Goal: Entertainment & Leisure: Consume media (video, audio)

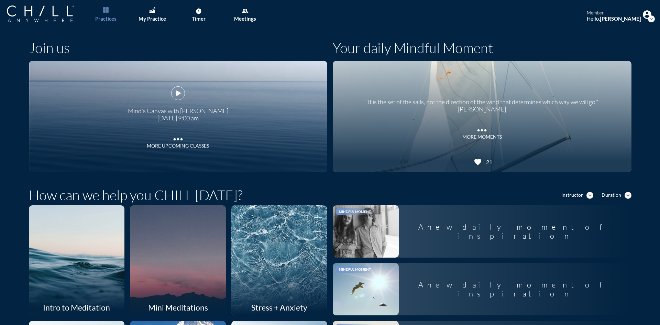
click at [113, 10] on link "Practices" at bounding box center [106, 14] width 36 height 29
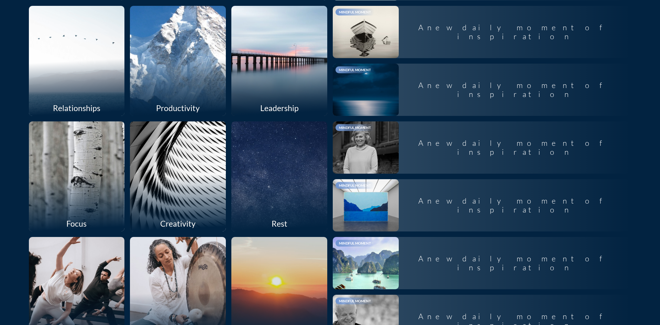
scroll to position [344, 0]
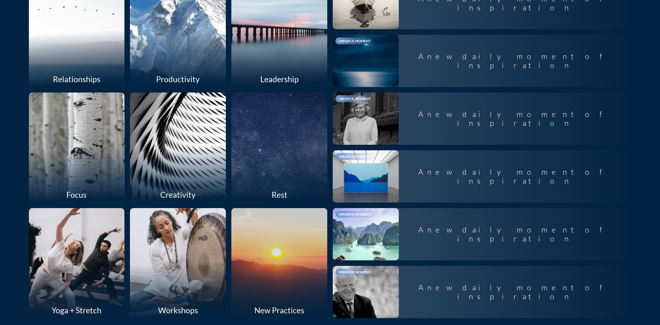
click at [275, 143] on div at bounding box center [280, 147] width 102 height 117
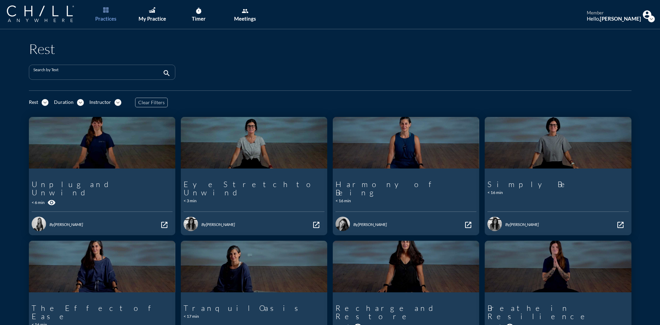
click at [109, 75] on input "Search by Text" at bounding box center [97, 75] width 128 height 9
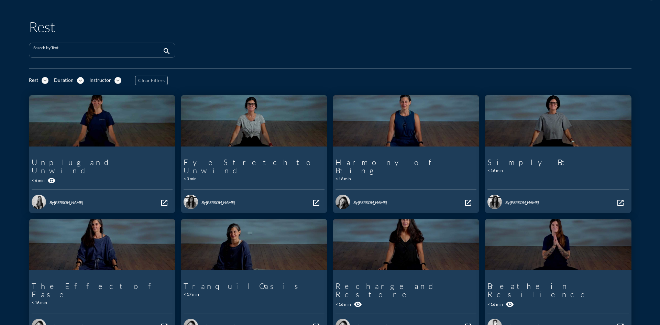
scroll to position [34, 0]
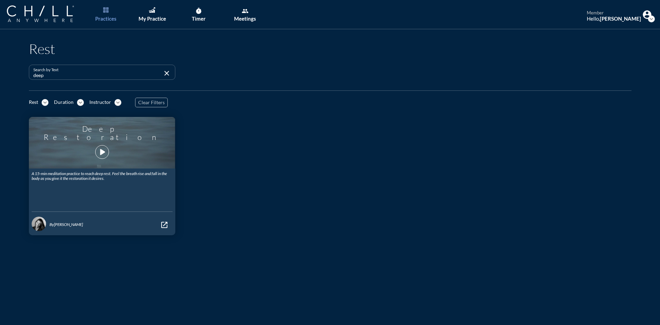
type input "deep"
click at [97, 147] on icon "play_arrow" at bounding box center [102, 152] width 12 height 12
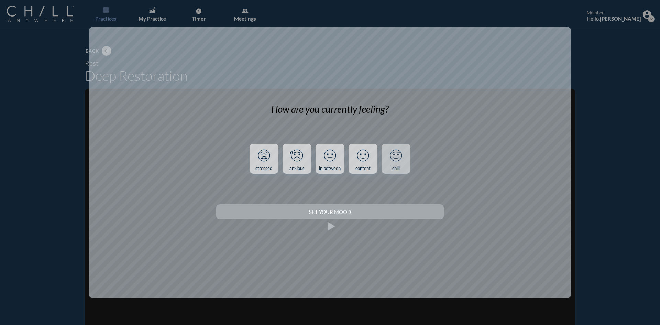
click at [402, 166] on link "chill" at bounding box center [396, 159] width 29 height 30
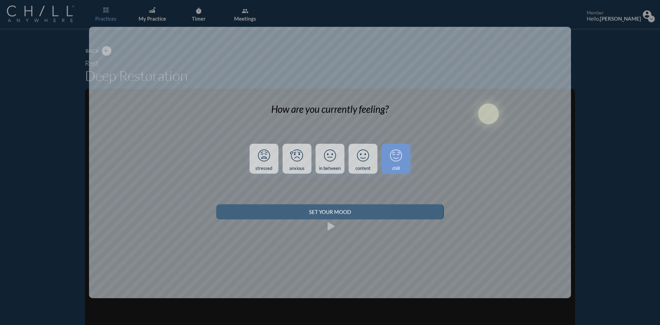
click at [382, 208] on button "Set your Mood" at bounding box center [329, 211] width 227 height 15
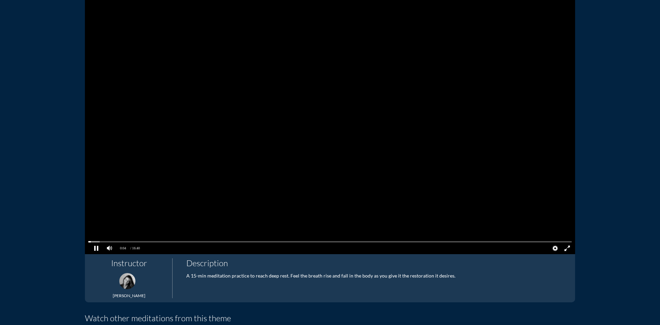
scroll to position [138, 0]
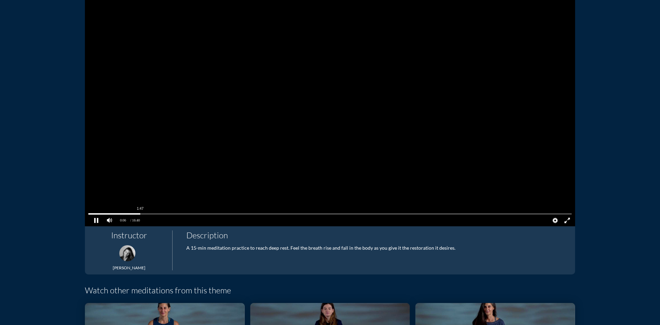
click at [138, 214] on pjsdiv at bounding box center [330, 214] width 484 height 5
click at [152, 213] on pjsdiv at bounding box center [330, 214] width 484 height 5
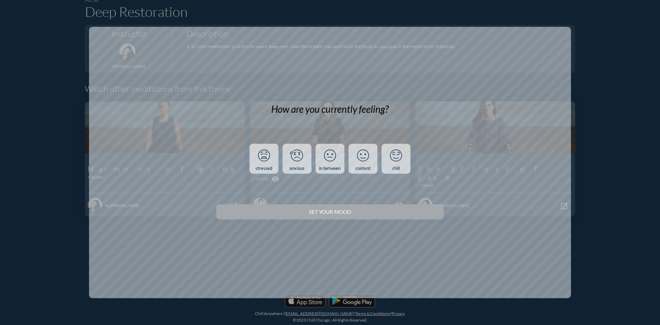
scroll to position [64, 0]
click at [401, 162] on icon at bounding box center [396, 156] width 18 height 18
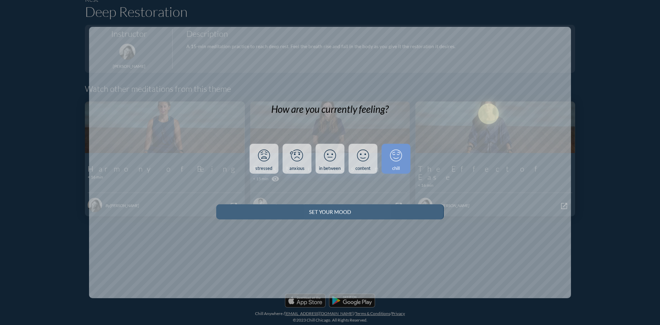
click at [399, 211] on div "Set your Mood" at bounding box center [329, 212] width 203 height 6
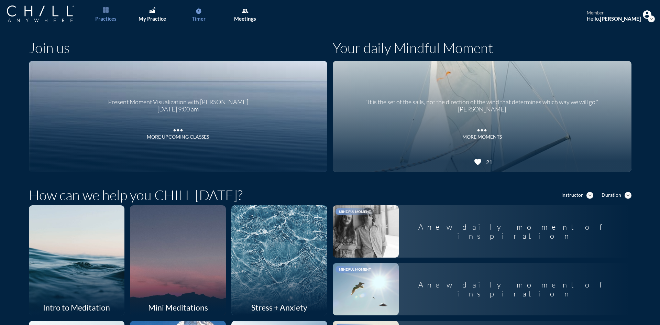
click at [198, 16] on div "Timer" at bounding box center [199, 18] width 14 height 6
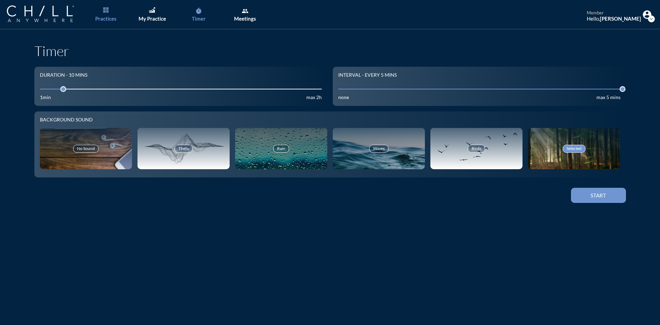
click at [109, 13] on link "Practices" at bounding box center [106, 14] width 36 height 29
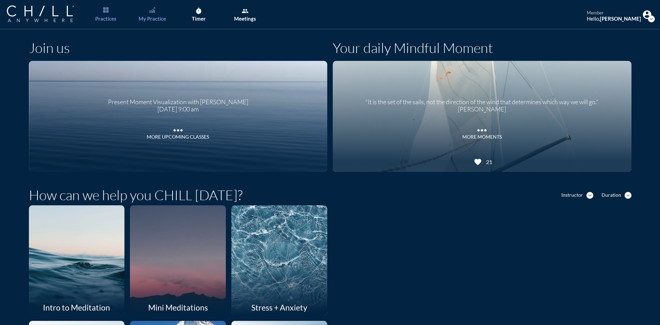
click at [164, 15] on link "My Practice" at bounding box center [152, 14] width 36 height 29
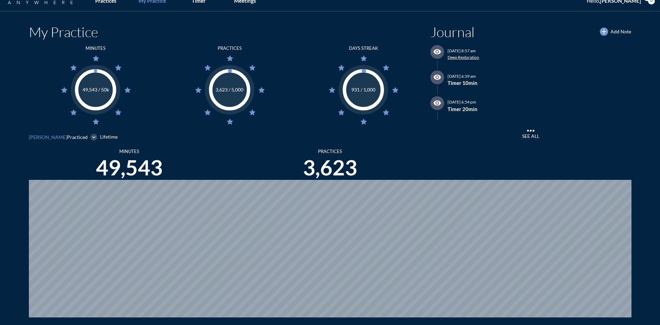
scroll to position [34, 0]
